Goal: Task Accomplishment & Management: Use online tool/utility

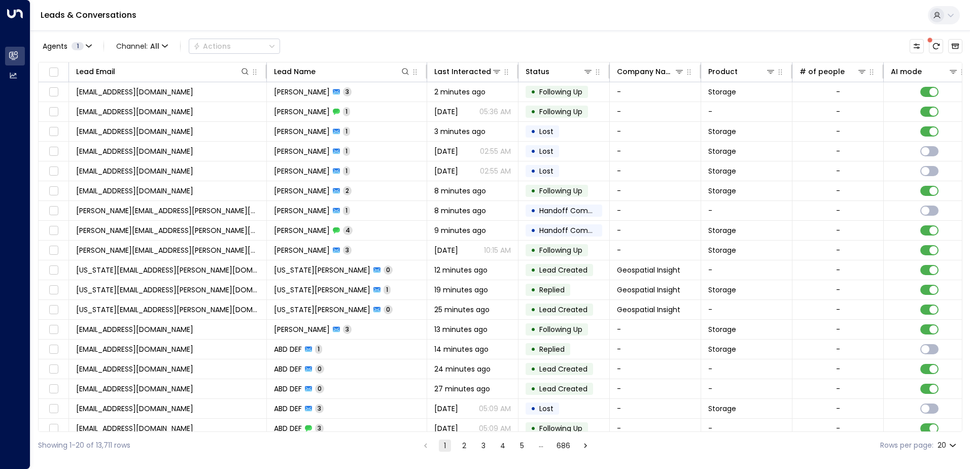
scroll to position [0, 382]
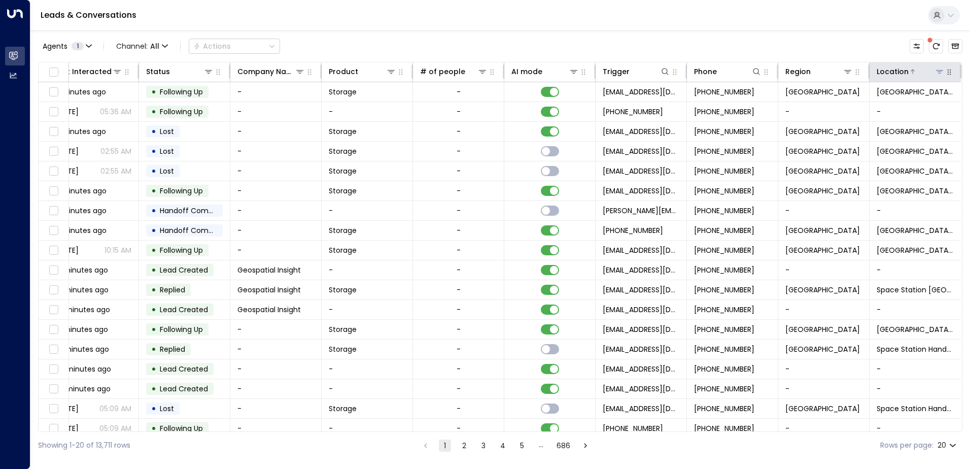
click at [935, 68] on icon at bounding box center [939, 71] width 8 height 8
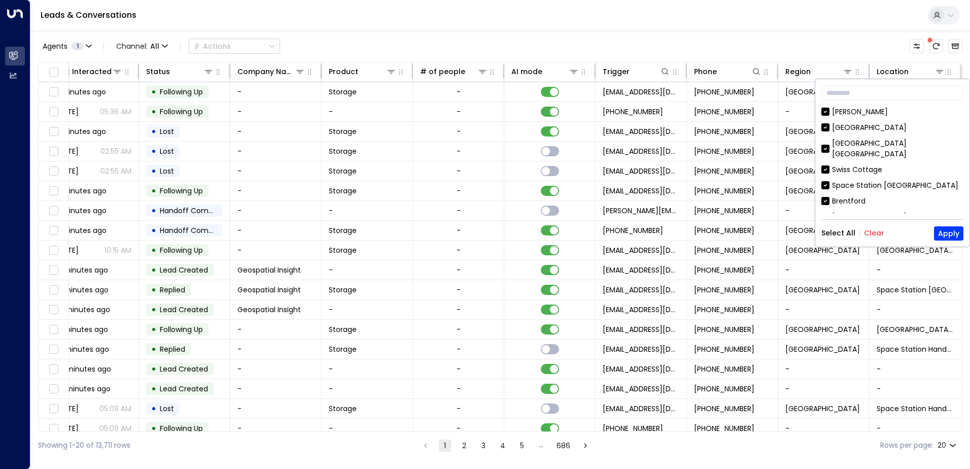
click at [873, 231] on button "Clear" at bounding box center [874, 233] width 20 height 8
click at [869, 129] on div "[GEOGRAPHIC_DATA]" at bounding box center [869, 127] width 75 height 11
click at [943, 228] on button "Apply" at bounding box center [948, 233] width 29 height 14
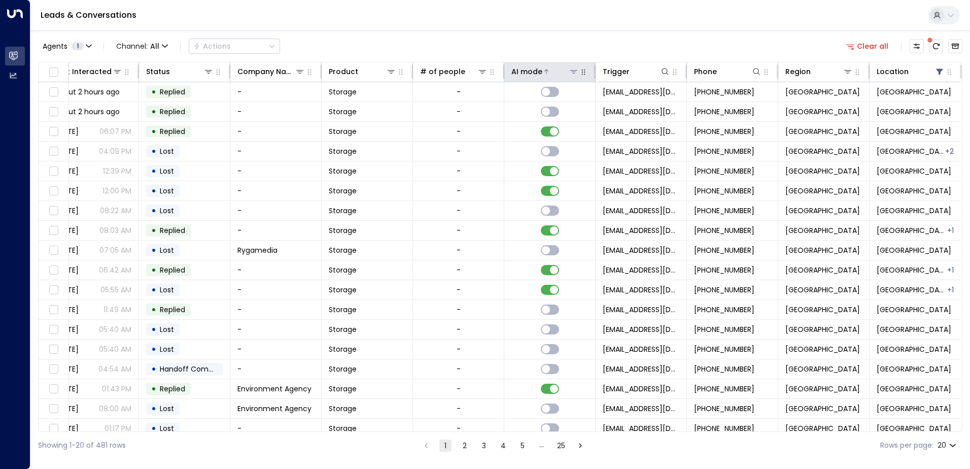
click at [574, 72] on icon at bounding box center [574, 71] width 8 height 8
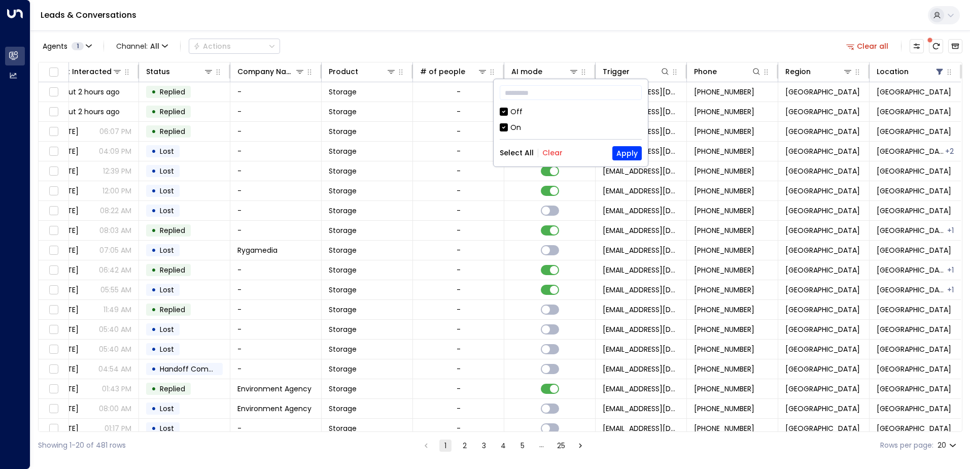
click at [513, 111] on div "Off" at bounding box center [516, 112] width 12 height 11
click at [621, 148] on button "Apply" at bounding box center [626, 153] width 29 height 14
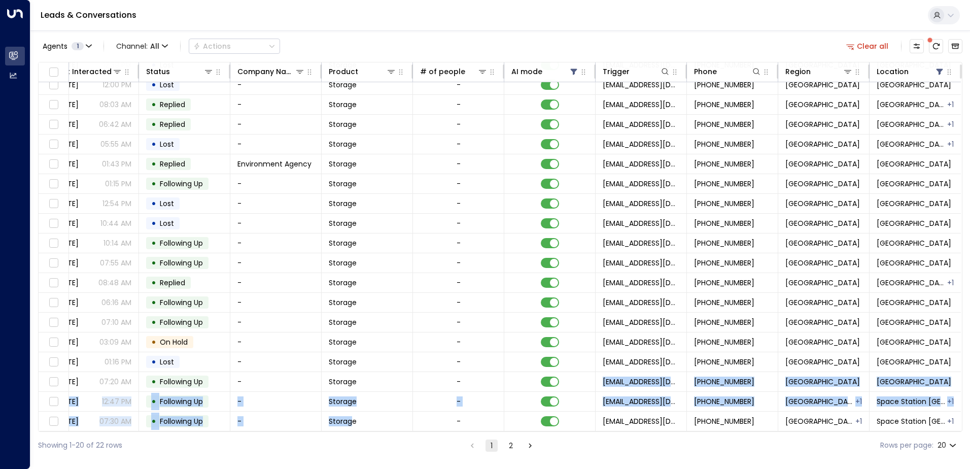
drag, startPoint x: 419, startPoint y: 425, endPoint x: 348, endPoint y: 431, distance: 71.3
click at [348, 431] on div "Lead Email Lead Name Last Interacted Status Company Name Product # of people AI…" at bounding box center [500, 247] width 924 height 370
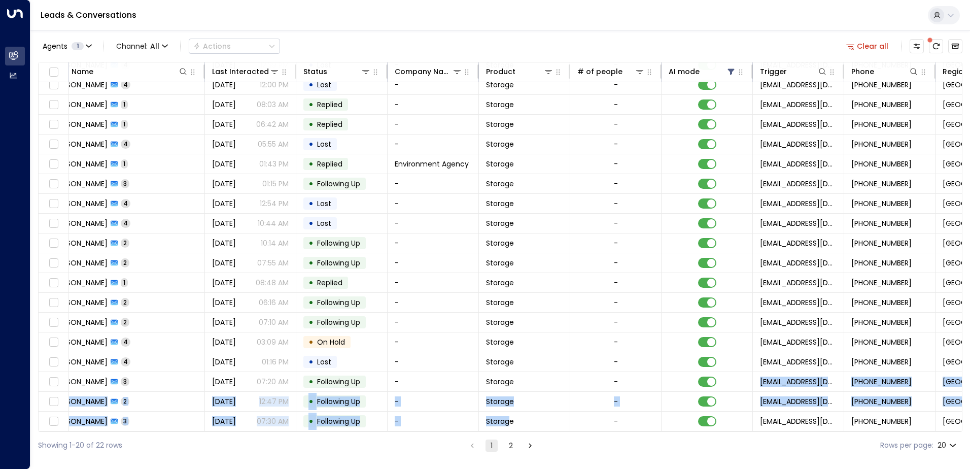
scroll to position [50, 170]
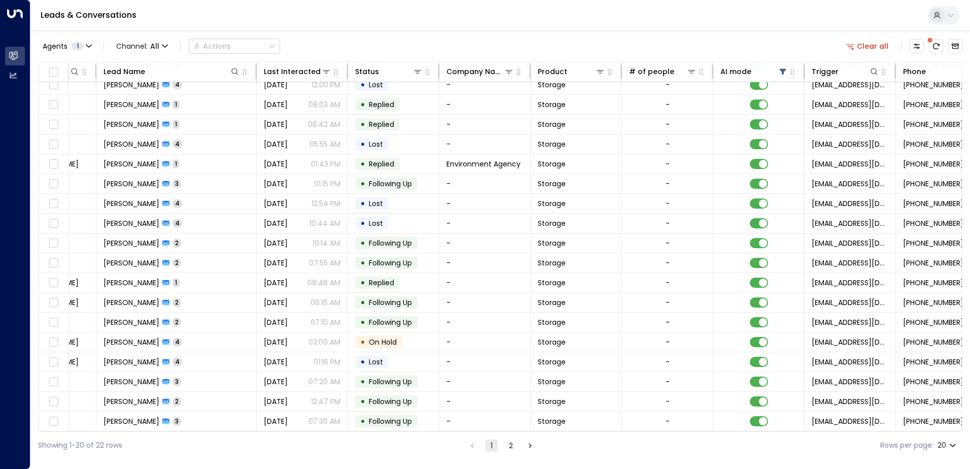
click at [237, 444] on div "Showing 1-20 of 22 rows 1 2 Rows per page: 20 **" at bounding box center [500, 445] width 924 height 27
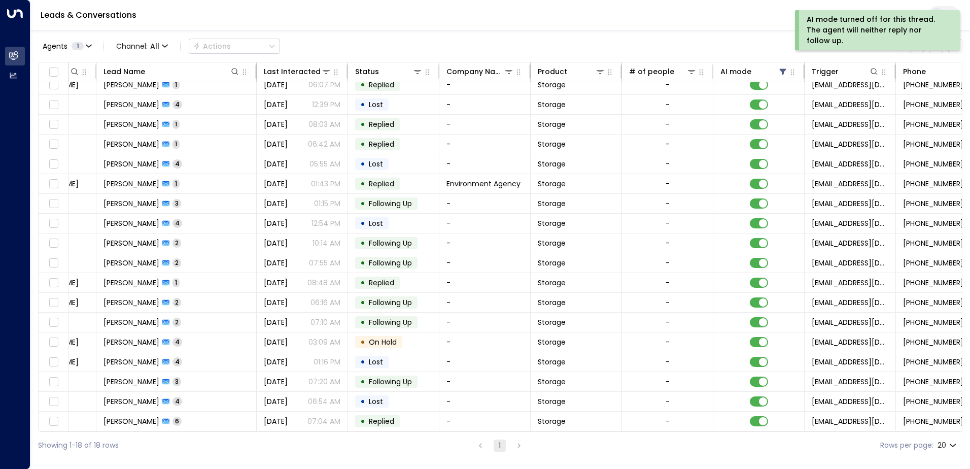
scroll to position [10, 170]
